Goal: Information Seeking & Learning: Learn about a topic

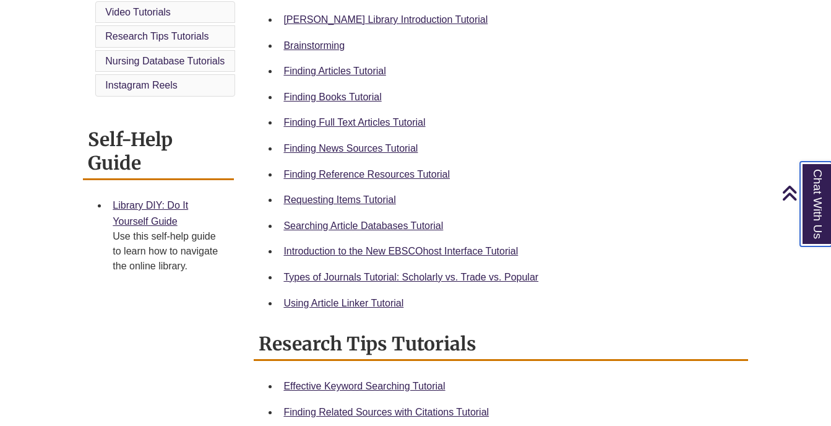
scroll to position [407, 0]
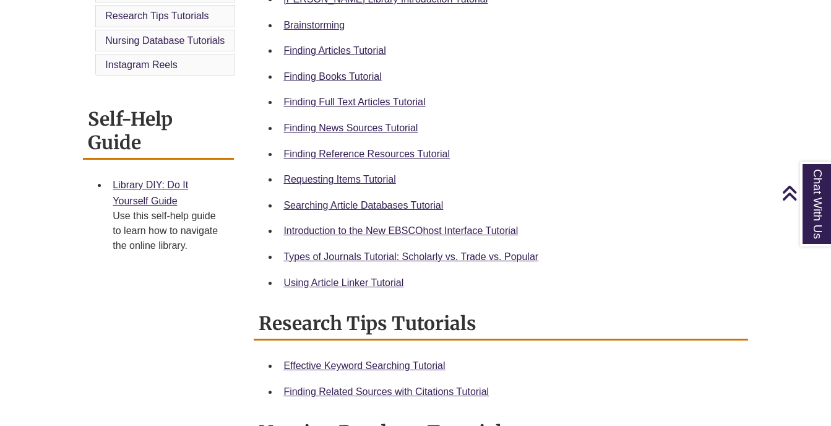
click at [252, 293] on div "Video Tutorials Berntsen Library Introduction Tutorial Brainstorming Finding Ar…" at bounding box center [500, 308] width 512 height 734
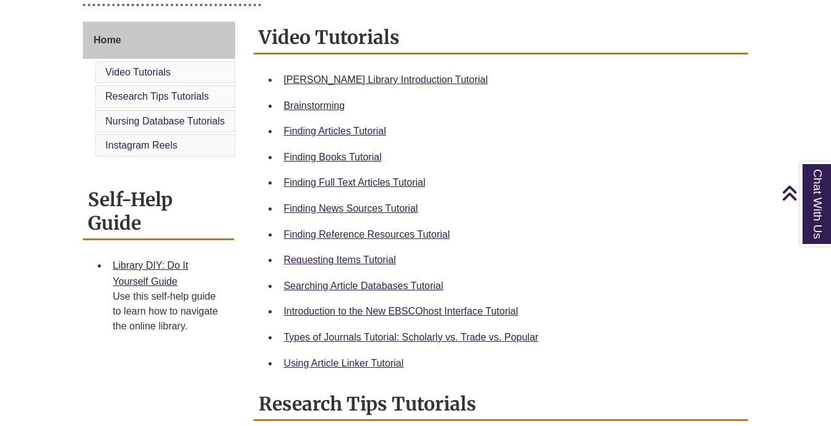
scroll to position [325, 0]
click at [295, 130] on link "Finding Articles Tutorial" at bounding box center [334, 131] width 102 height 11
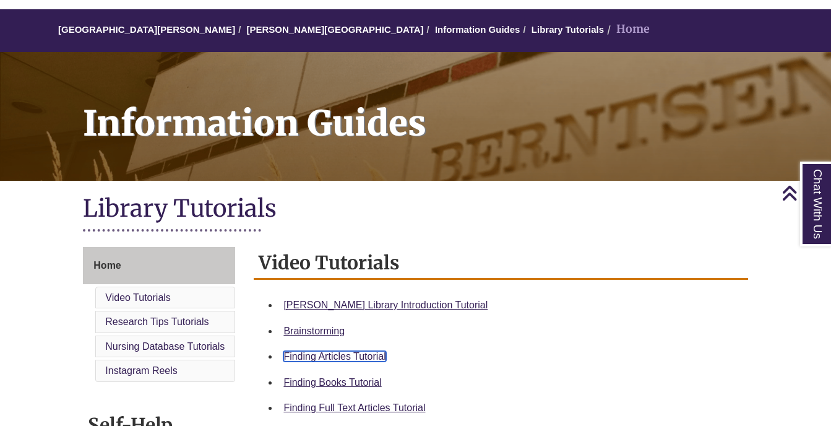
scroll to position [0, 0]
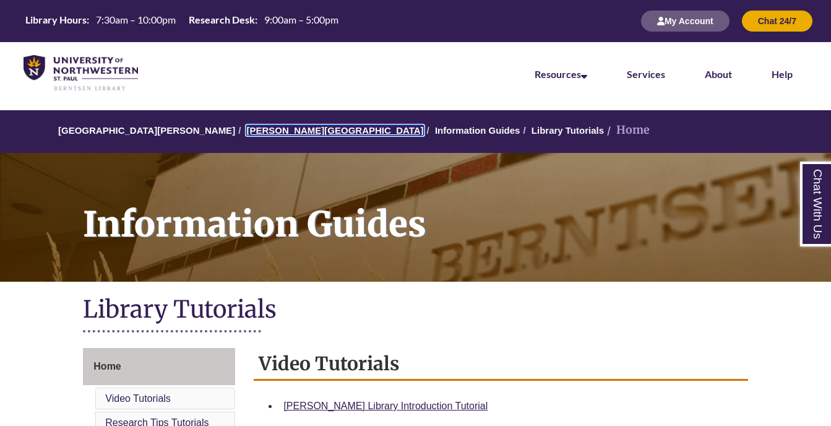
click at [246, 134] on link "[PERSON_NAME][GEOGRAPHIC_DATA]" at bounding box center [334, 130] width 177 height 11
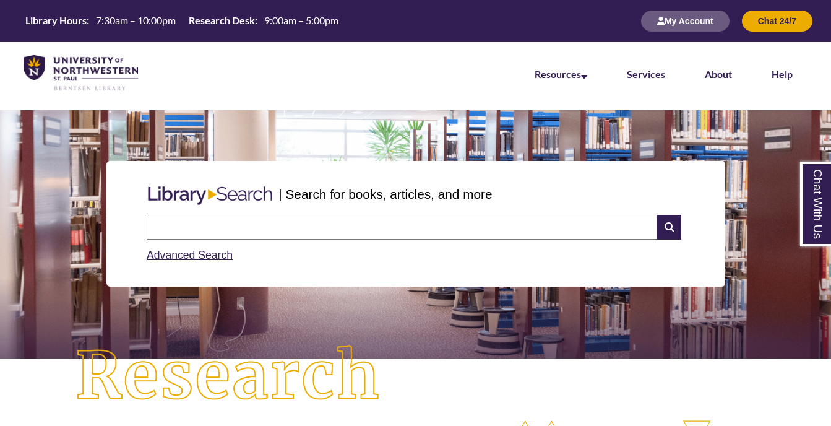
click at [234, 226] on input "text" at bounding box center [402, 227] width 510 height 25
type input "**********"
